Goal: Information Seeking & Learning: Learn about a topic

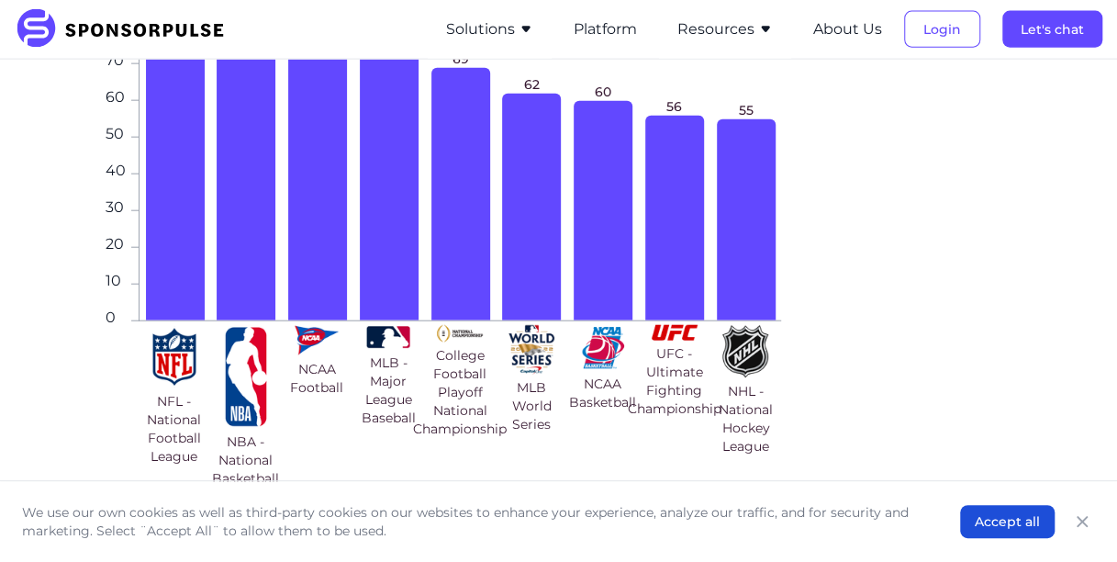
scroll to position [2141, 0]
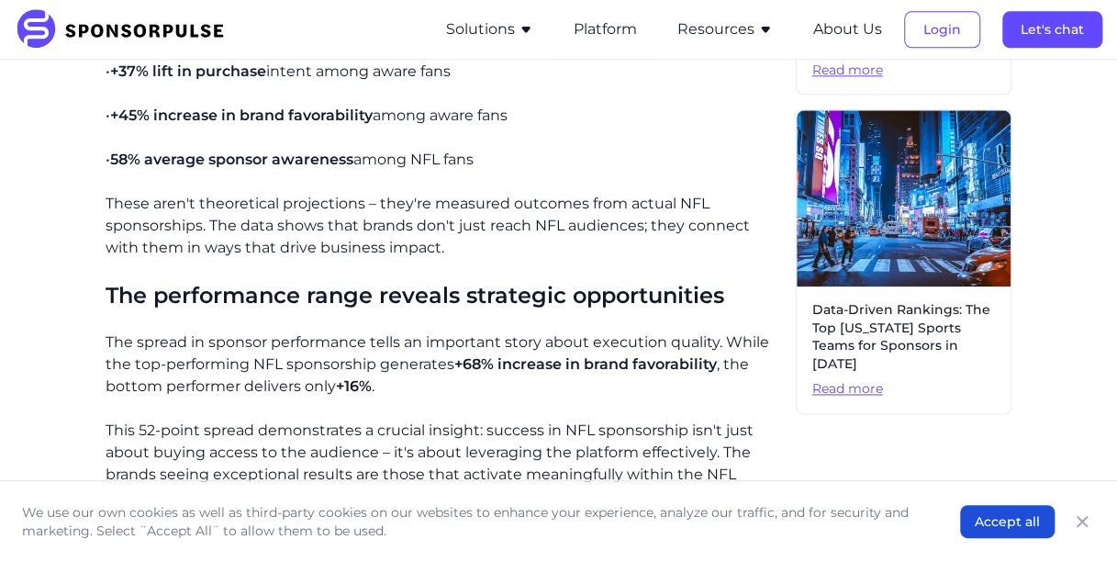
scroll to position [1101, 0]
